Goal: Information Seeking & Learning: Learn about a topic

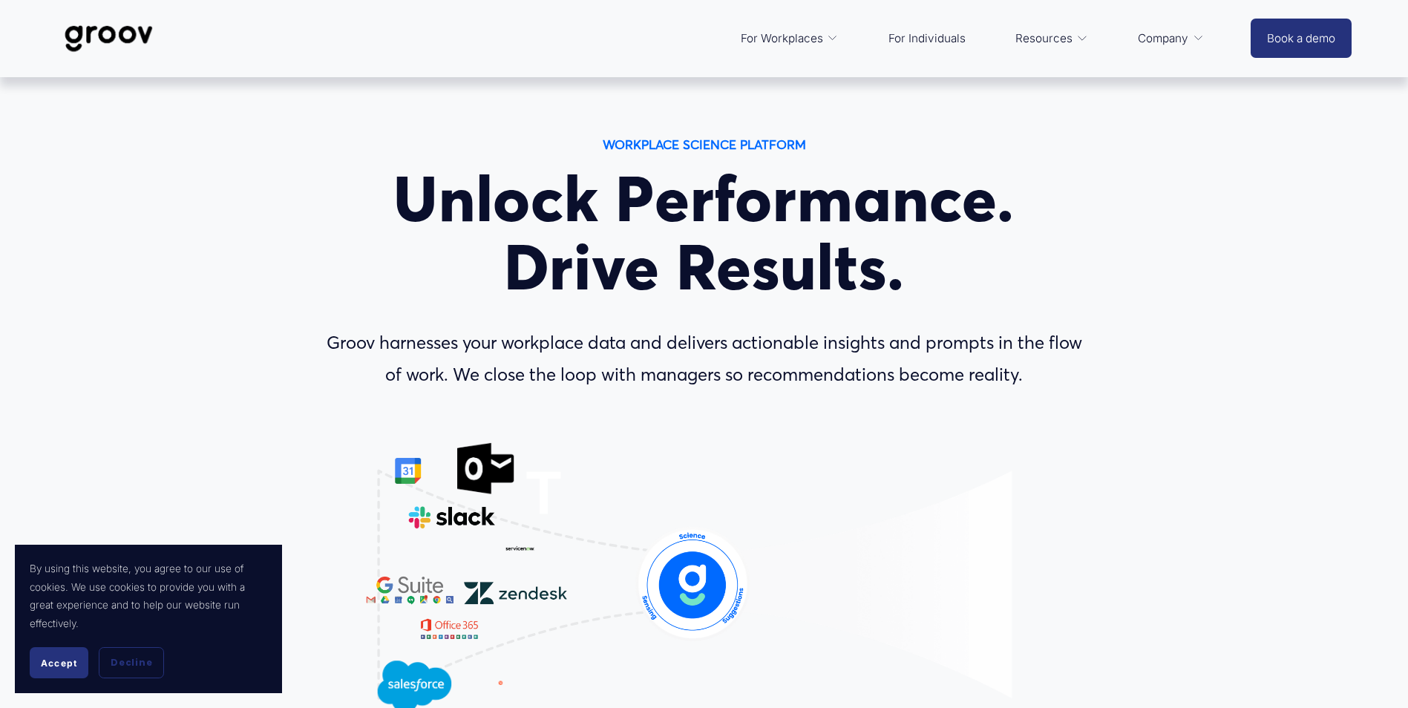
click at [63, 669] on button "Accept" at bounding box center [59, 662] width 59 height 31
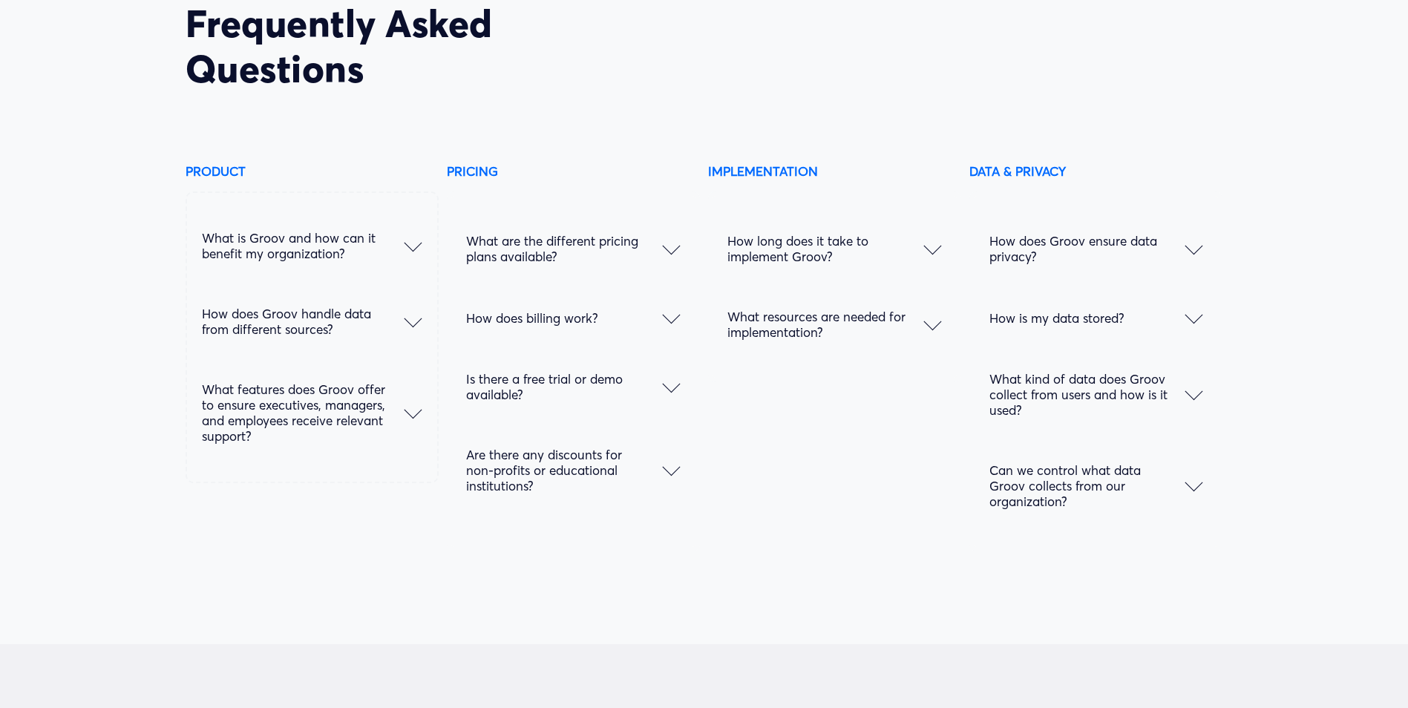
scroll to position [7620, 0]
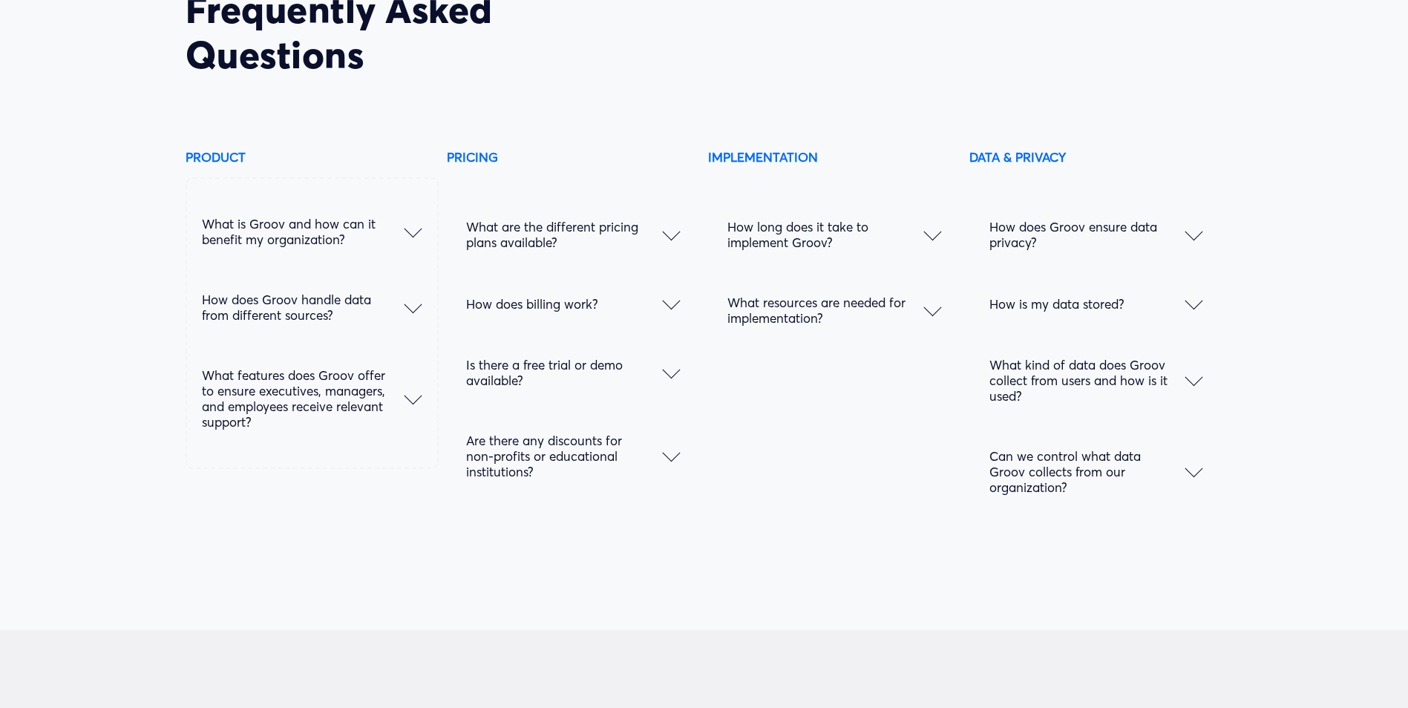
click at [401, 245] on span "What is Groov and how can it benefit my organization?" at bounding box center [303, 231] width 202 height 31
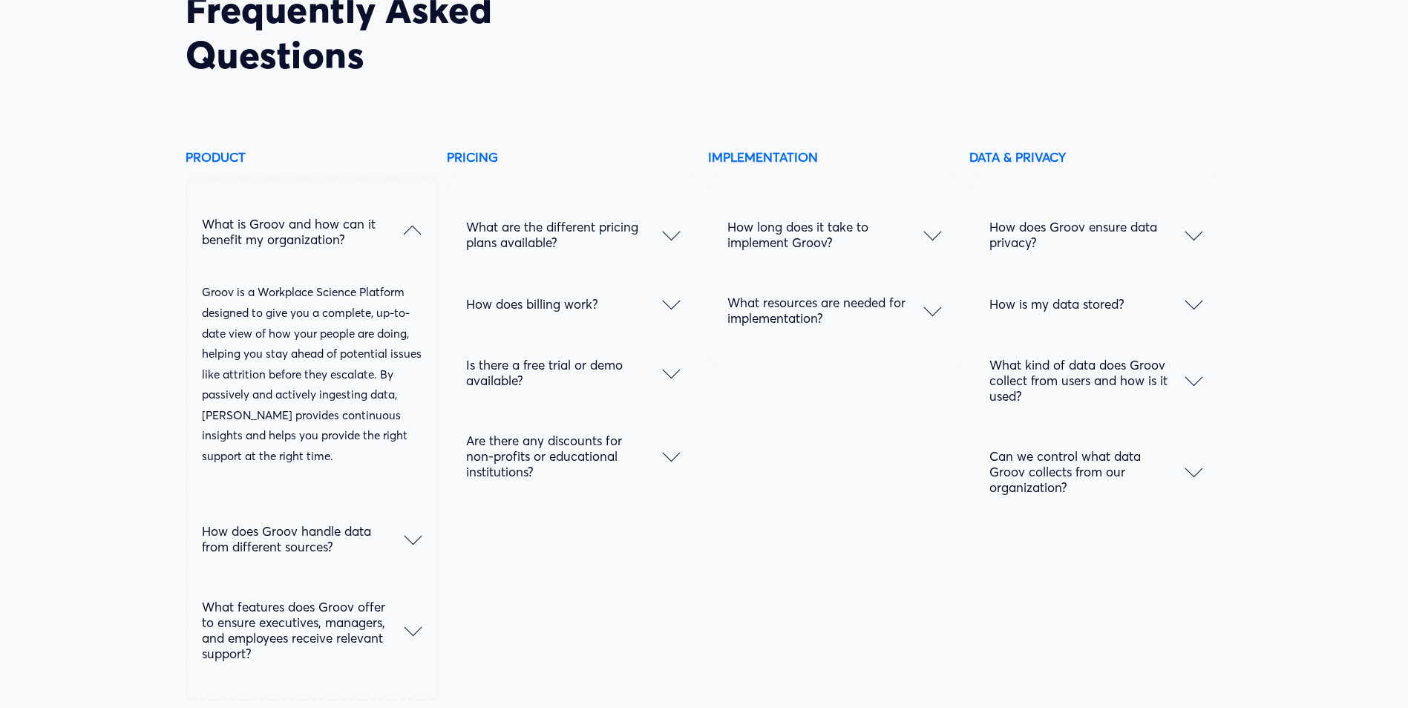
click at [401, 245] on span "What is Groov and how can it benefit my organization?" at bounding box center [303, 231] width 202 height 31
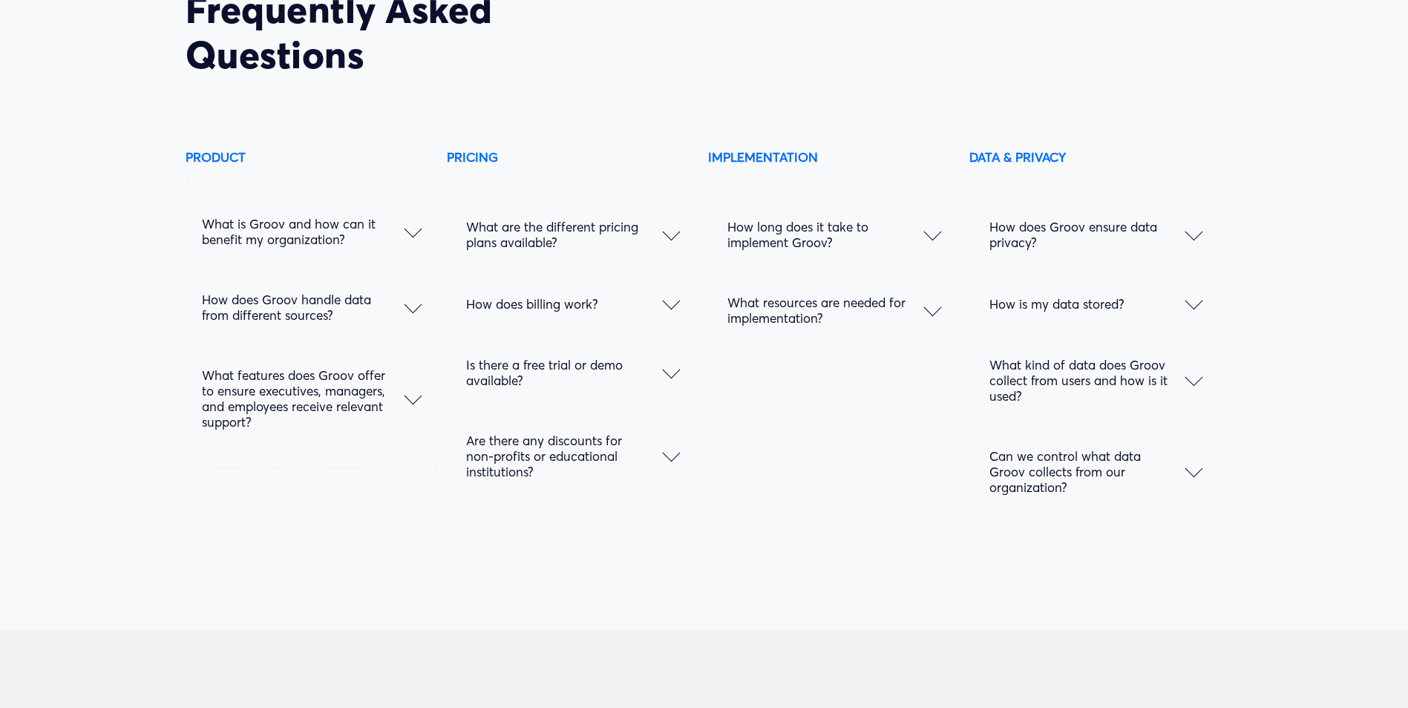
click at [399, 309] on span "How does Groov handle data from different sources?" at bounding box center [303, 307] width 202 height 31
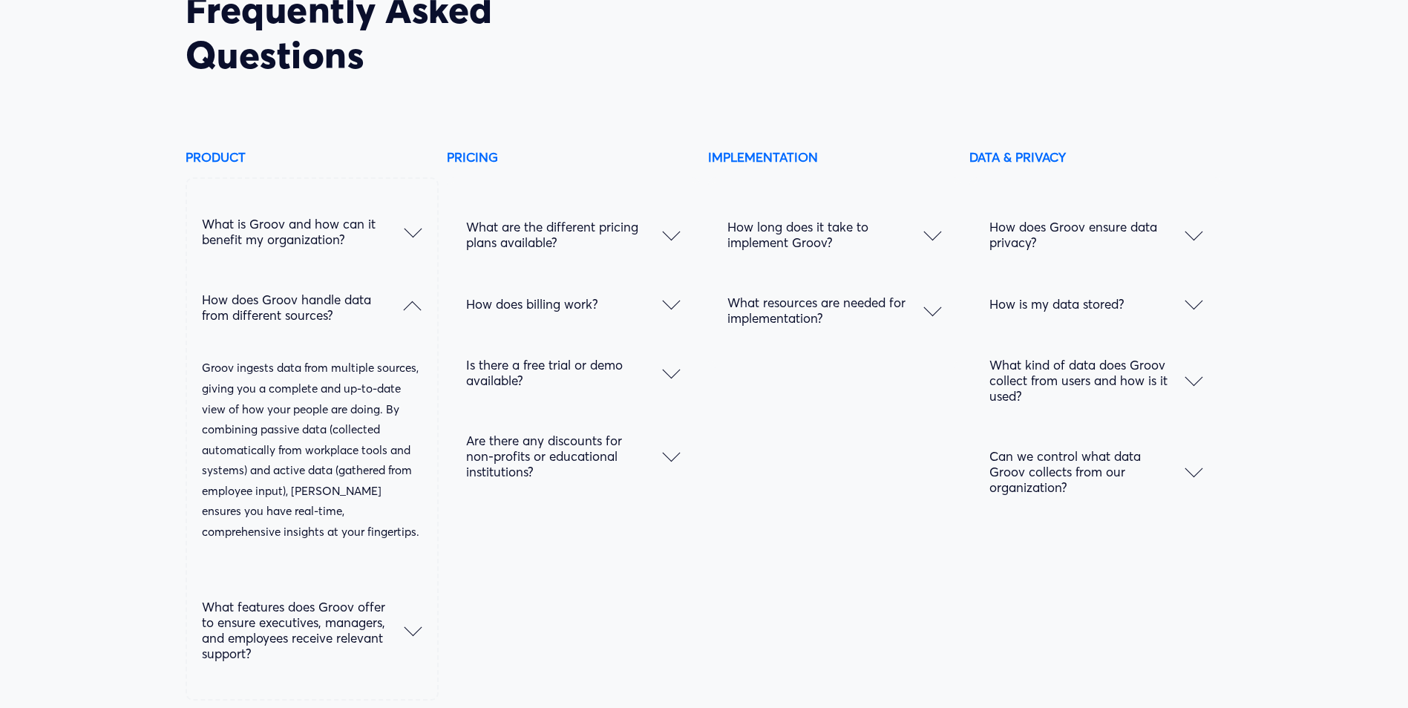
click at [399, 309] on span "How does Groov handle data from different sources?" at bounding box center [303, 307] width 202 height 31
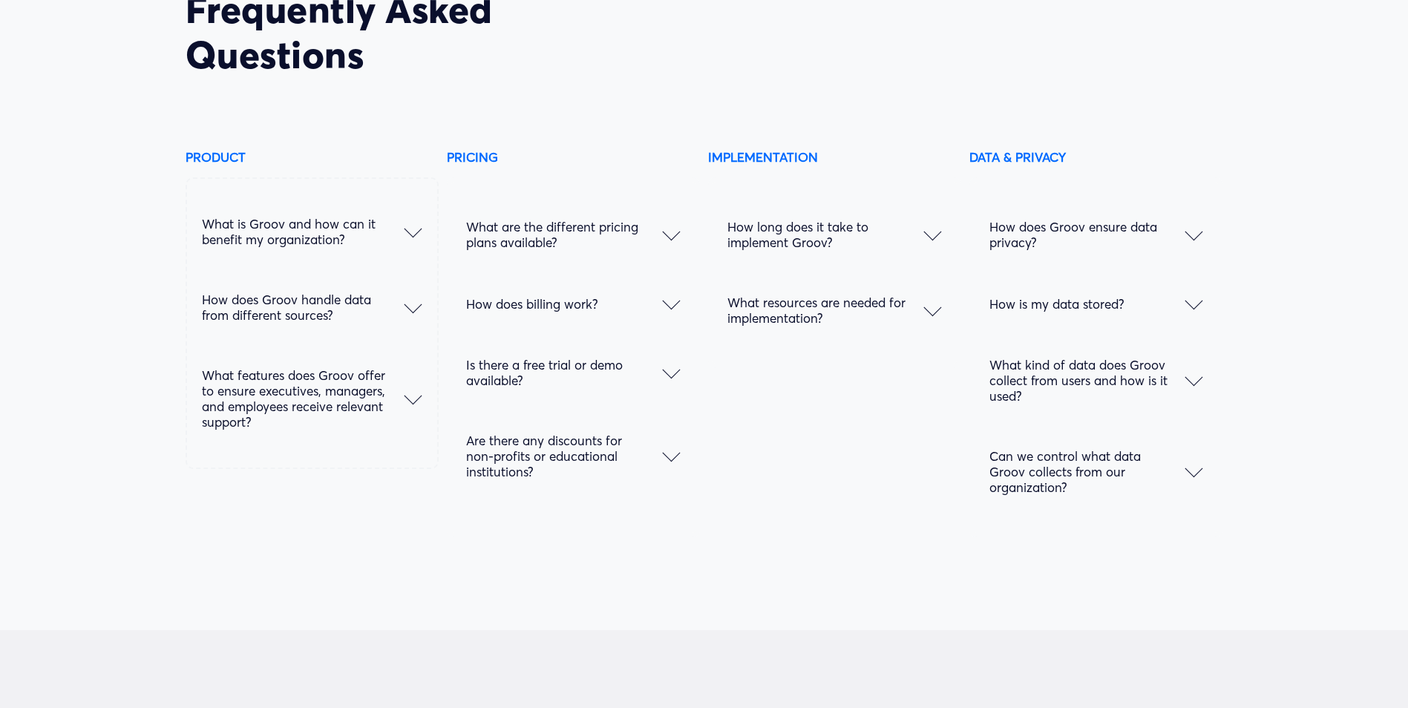
click at [1185, 243] on div at bounding box center [1194, 235] width 18 height 18
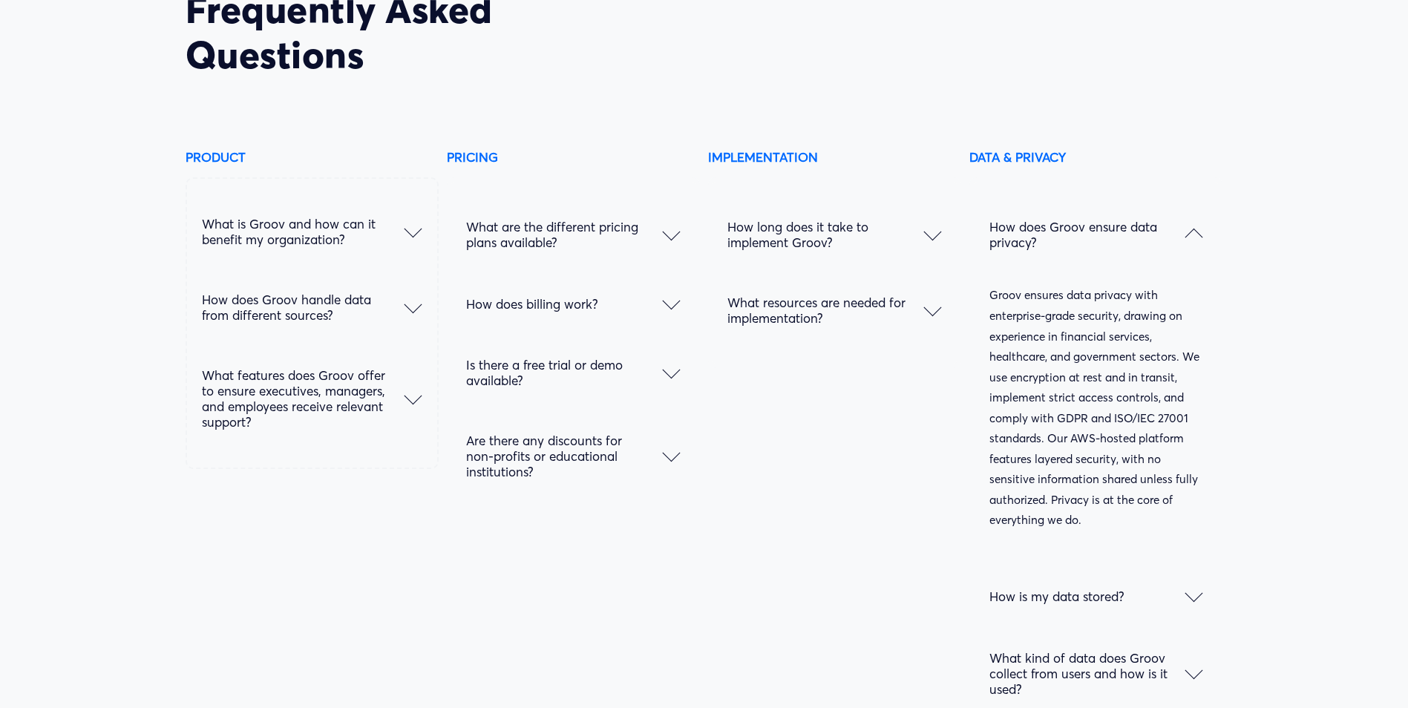
click at [1185, 243] on div at bounding box center [1194, 235] width 18 height 18
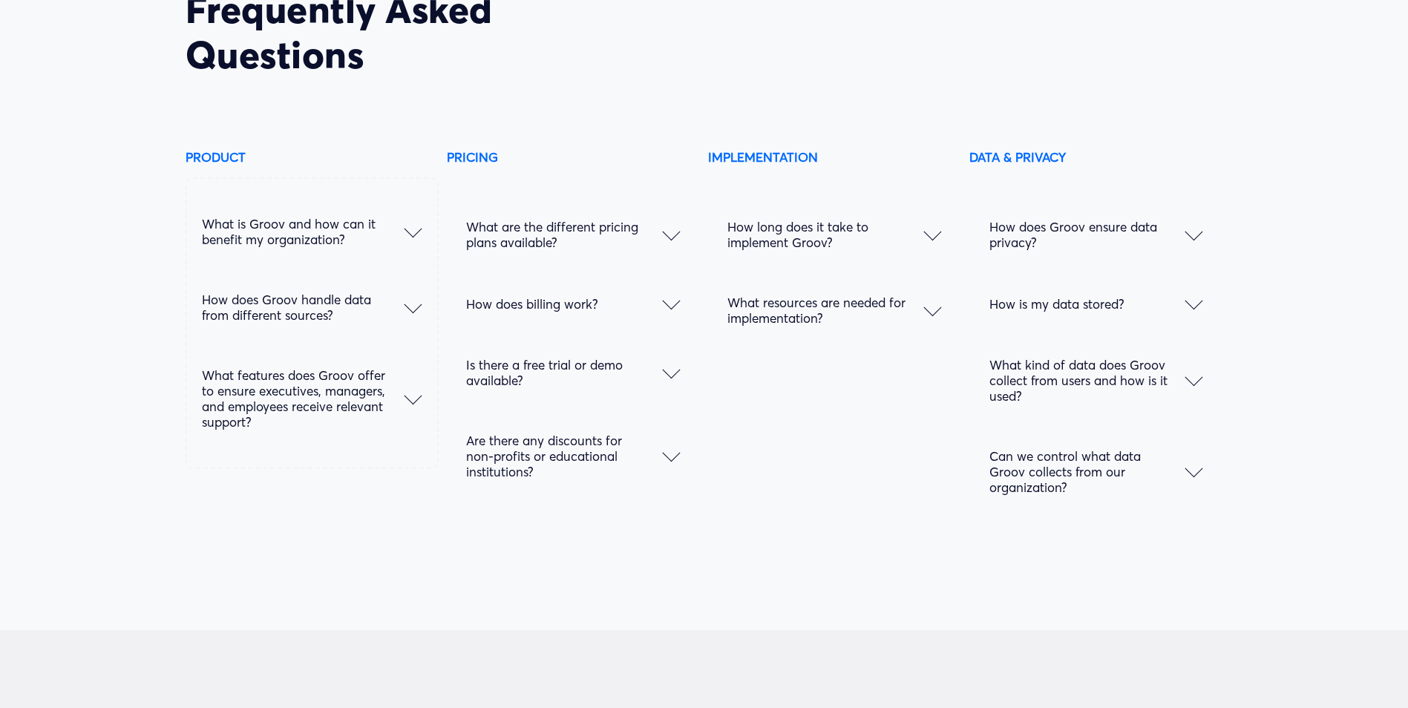
click at [1187, 481] on div at bounding box center [1194, 472] width 18 height 18
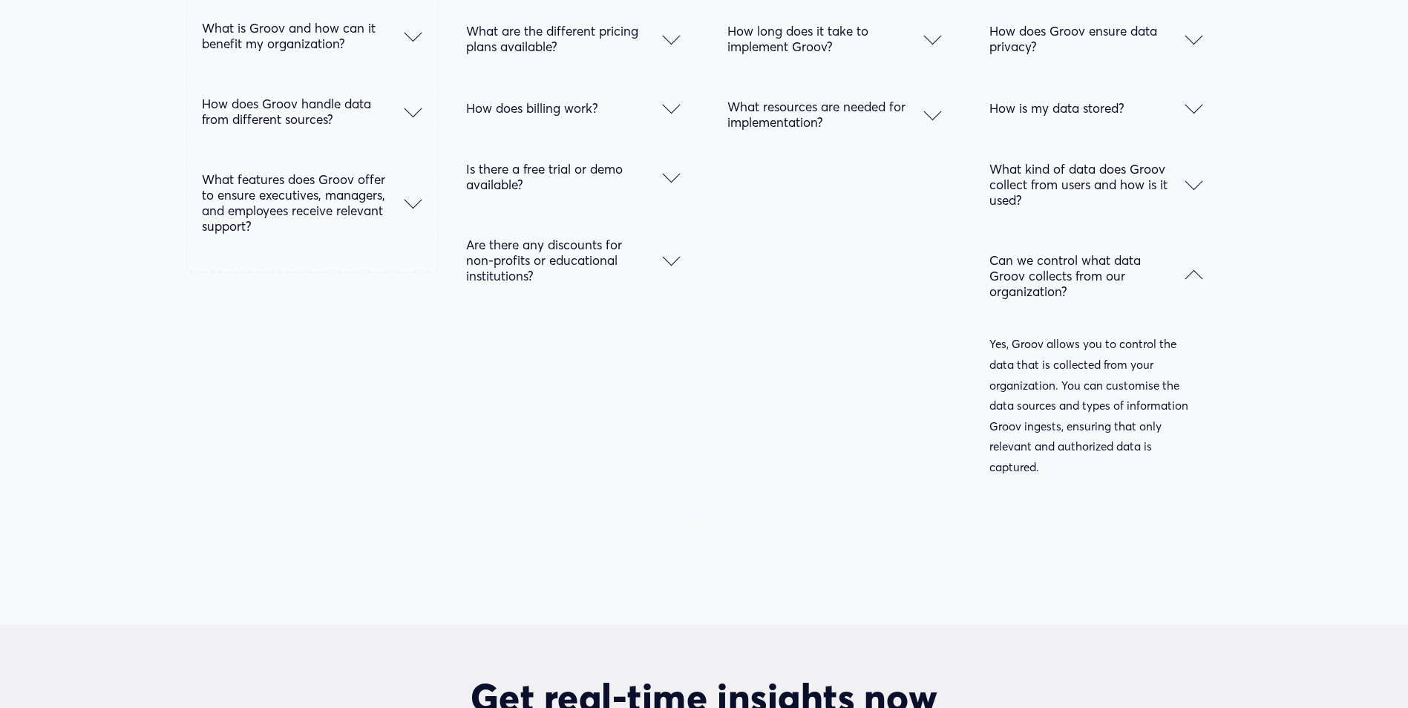
scroll to position [7817, 0]
click at [1196, 286] on div at bounding box center [1194, 278] width 18 height 18
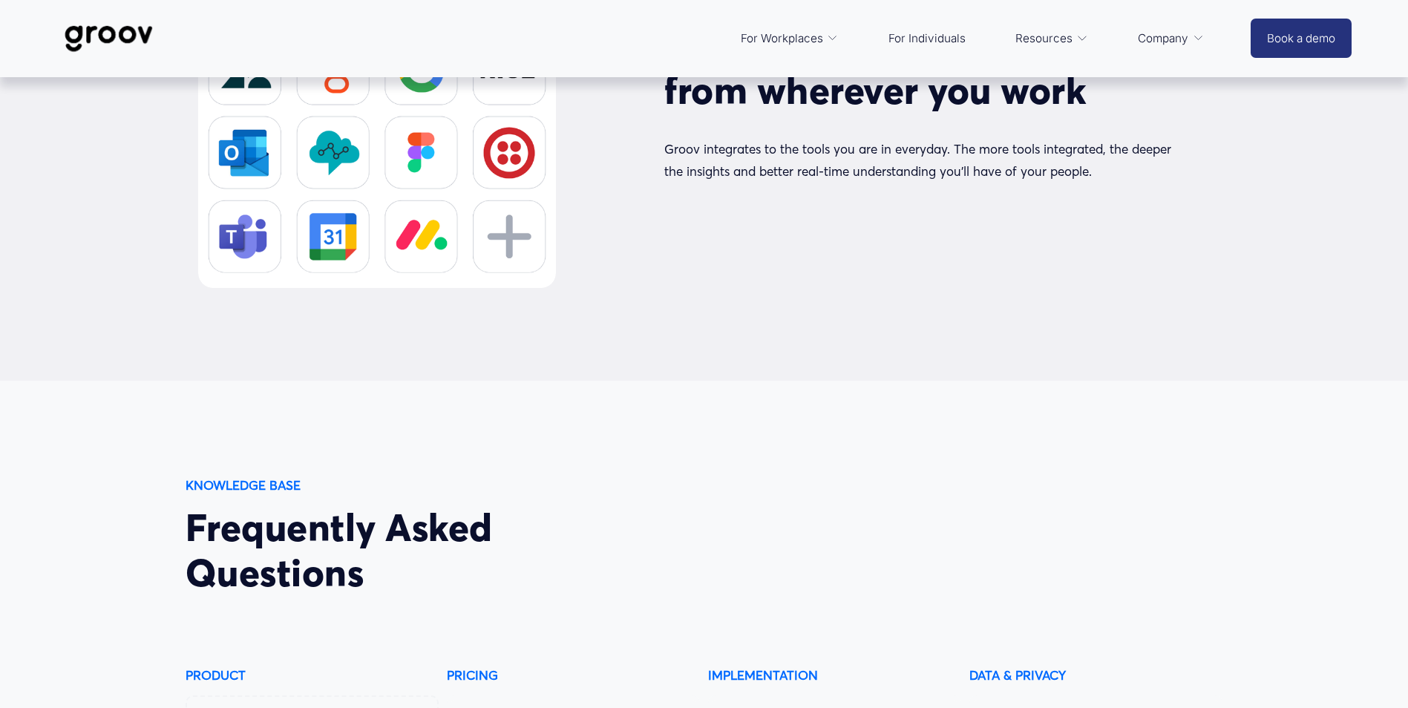
scroll to position [0, 0]
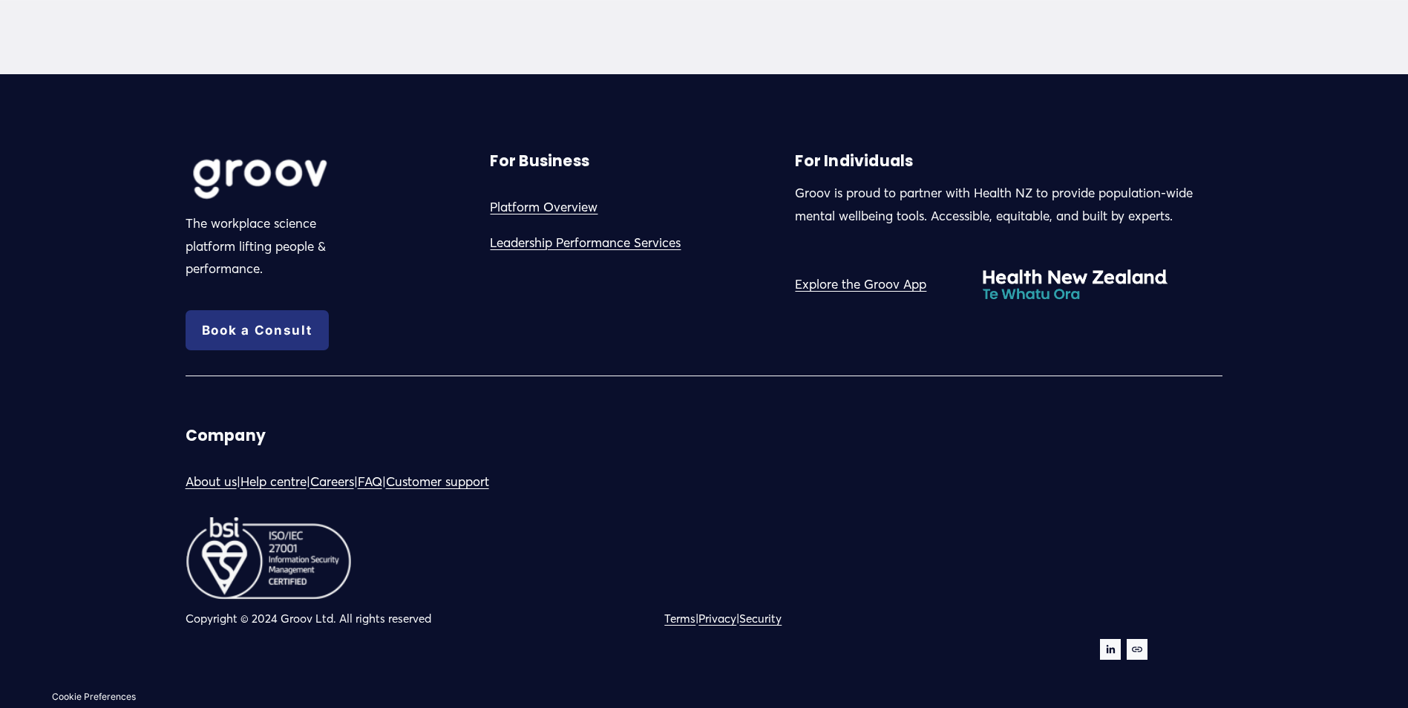
scroll to position [4343, 0]
click at [727, 617] on link "Privacy" at bounding box center [717, 619] width 38 height 21
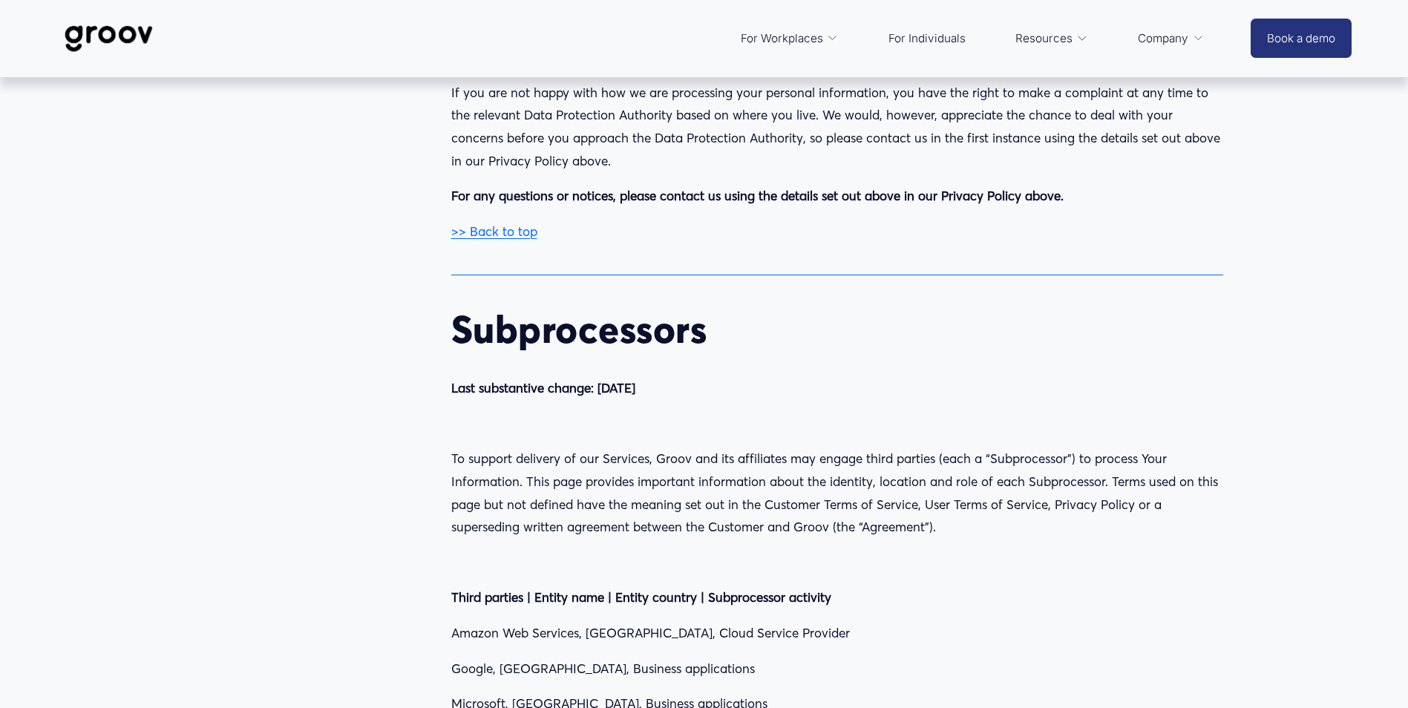
scroll to position [28562, 0]
